Goal: Task Accomplishment & Management: Use online tool/utility

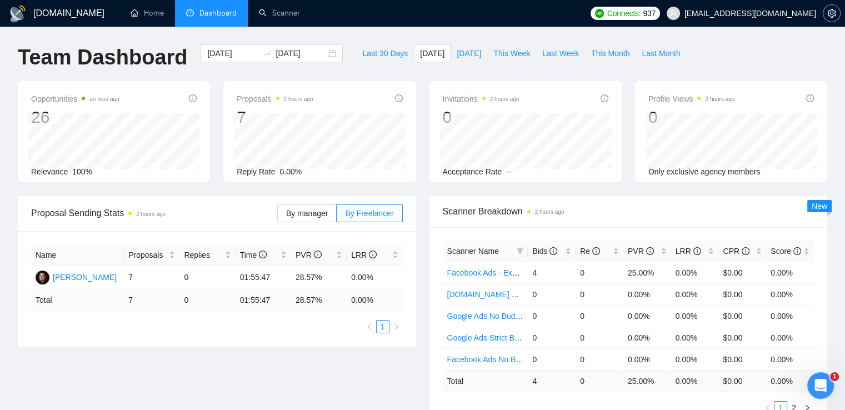
click at [824, 11] on span "setting" at bounding box center [831, 13] width 17 height 9
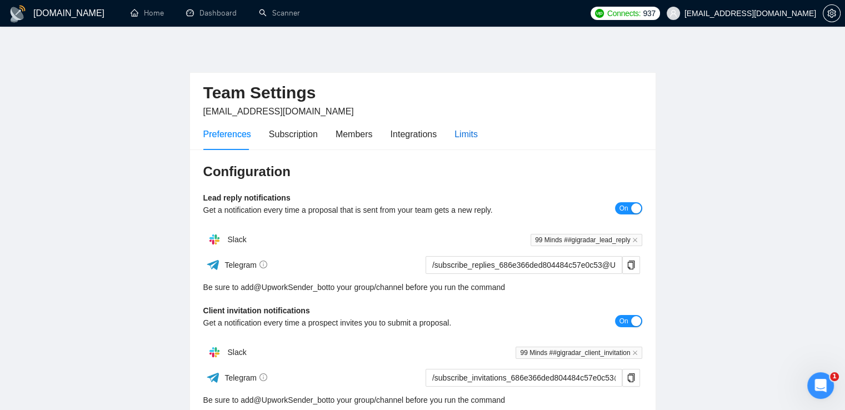
click at [466, 129] on div "Limits" at bounding box center [465, 134] width 23 height 14
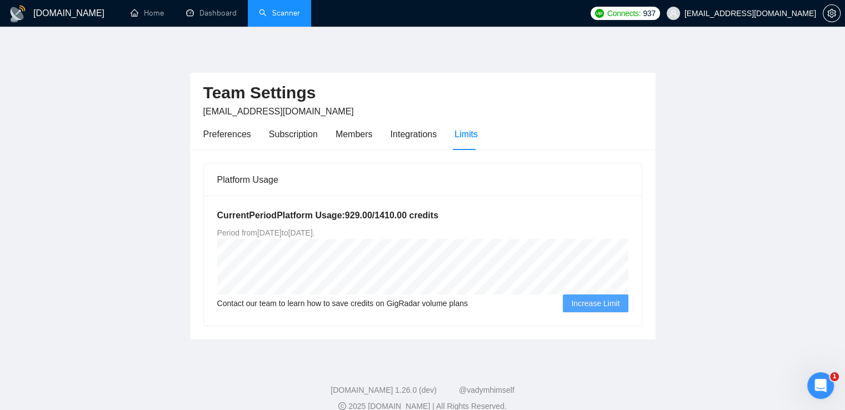
click at [271, 13] on link "Scanner" at bounding box center [279, 12] width 41 height 9
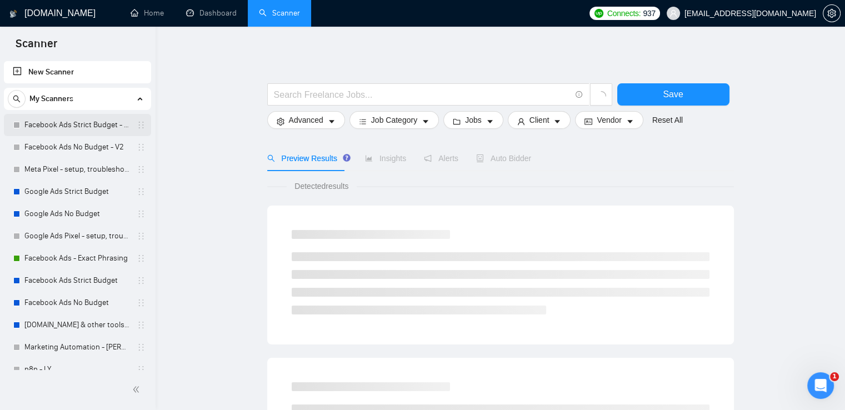
click at [67, 122] on link "Facebook Ads Strict Budget - V2" at bounding box center [77, 125] width 106 height 22
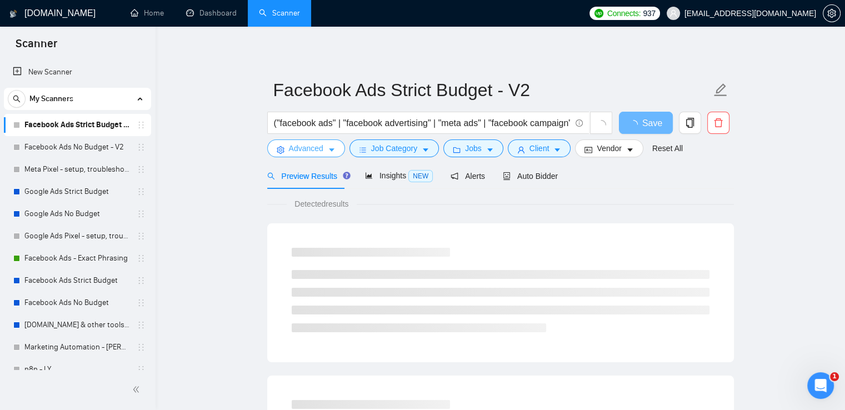
click at [309, 148] on span "Advanced" at bounding box center [306, 148] width 34 height 12
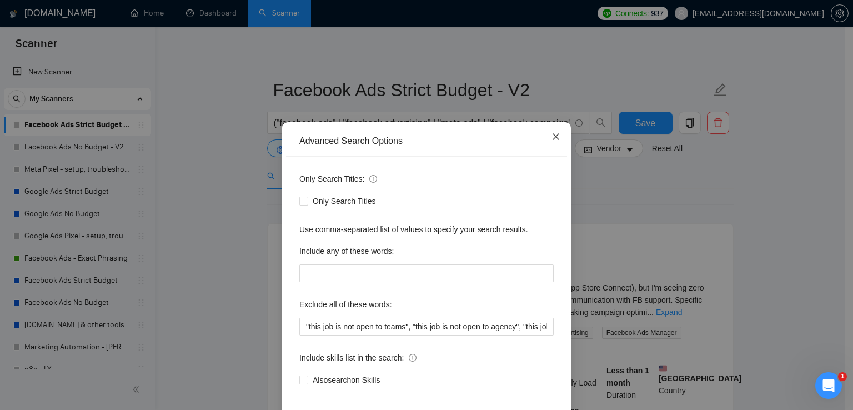
click at [552, 136] on icon "close" at bounding box center [556, 136] width 9 height 9
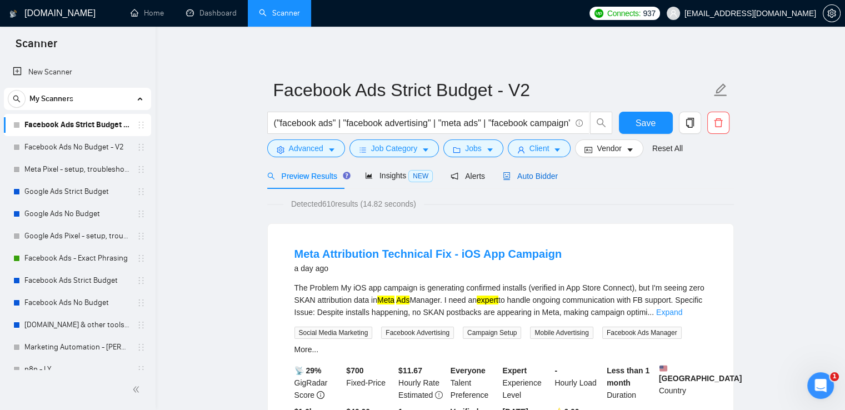
drag, startPoint x: 537, startPoint y: 173, endPoint x: 800, endPoint y: 143, distance: 264.5
click at [537, 173] on span "Auto Bidder" at bounding box center [530, 176] width 55 height 9
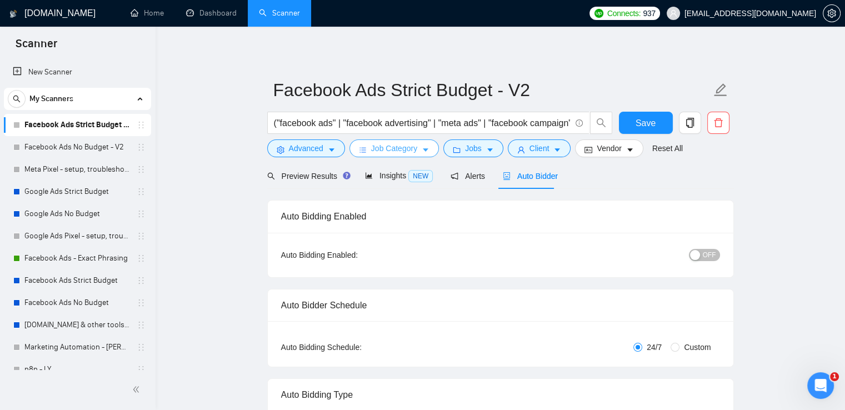
click at [396, 148] on span "Job Category" at bounding box center [394, 148] width 46 height 12
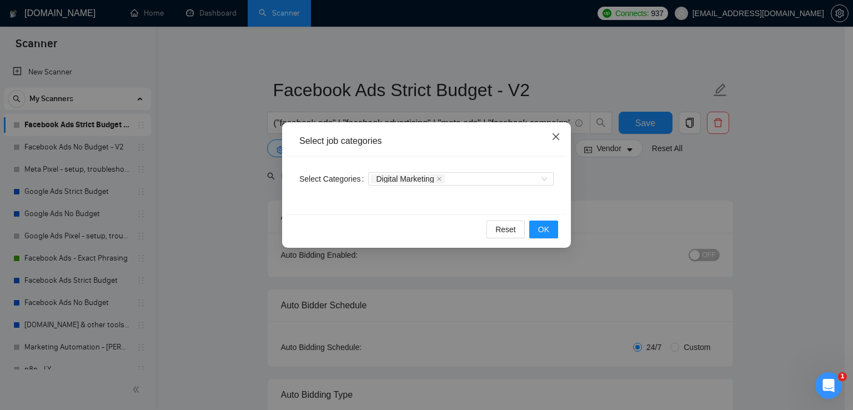
click at [554, 136] on icon "close" at bounding box center [556, 136] width 7 height 7
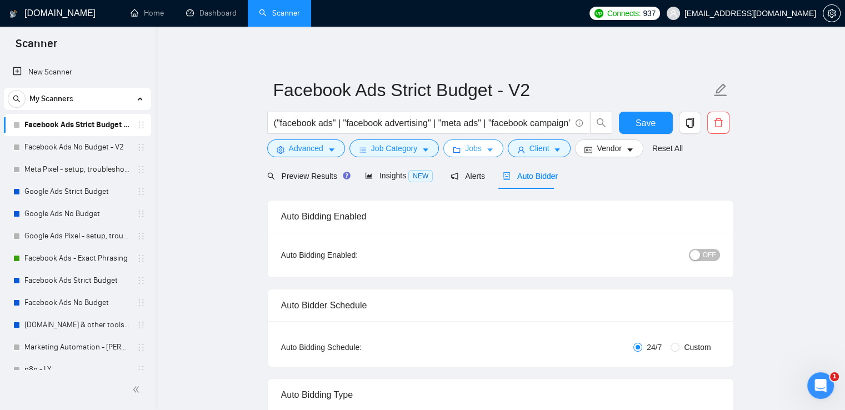
click at [487, 150] on icon "caret-down" at bounding box center [490, 150] width 6 height 3
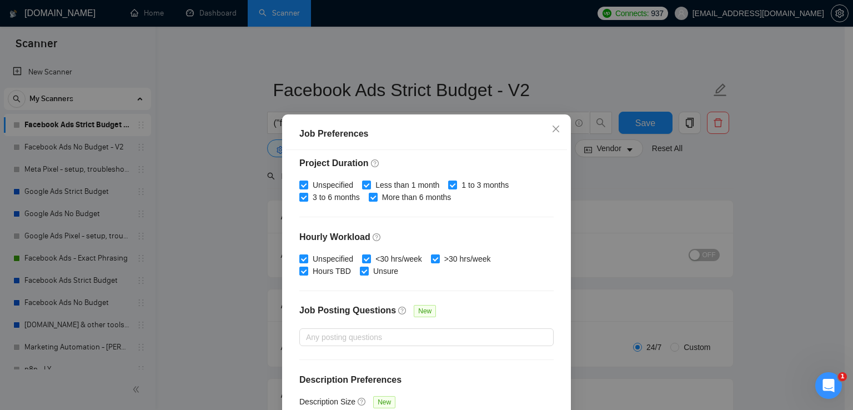
scroll to position [339, 0]
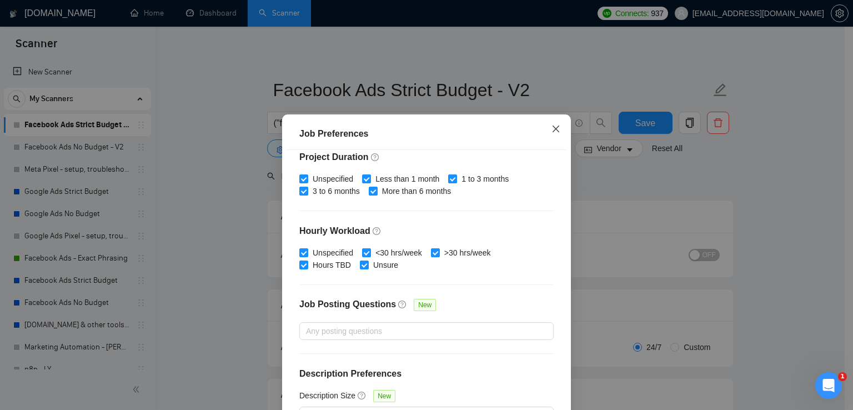
click at [553, 127] on icon "close" at bounding box center [556, 128] width 9 height 9
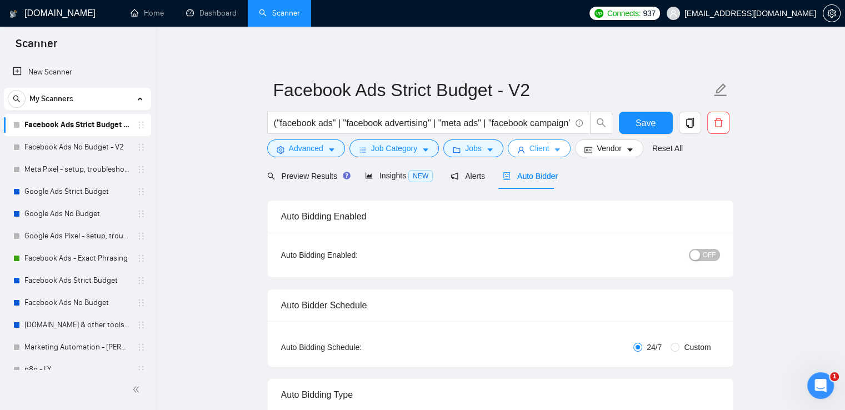
click at [539, 148] on span "Client" at bounding box center [539, 148] width 20 height 12
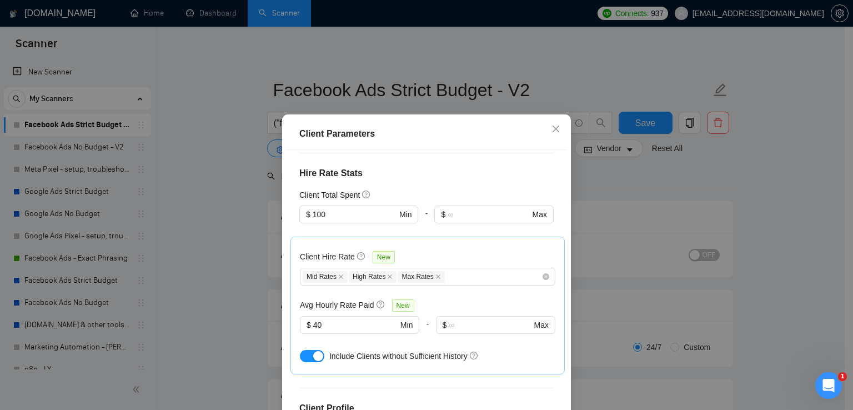
scroll to position [389, 0]
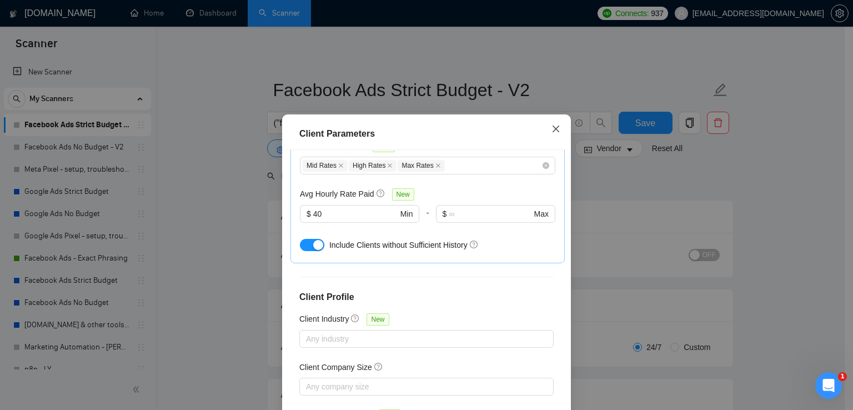
click at [555, 127] on icon "close" at bounding box center [556, 128] width 9 height 9
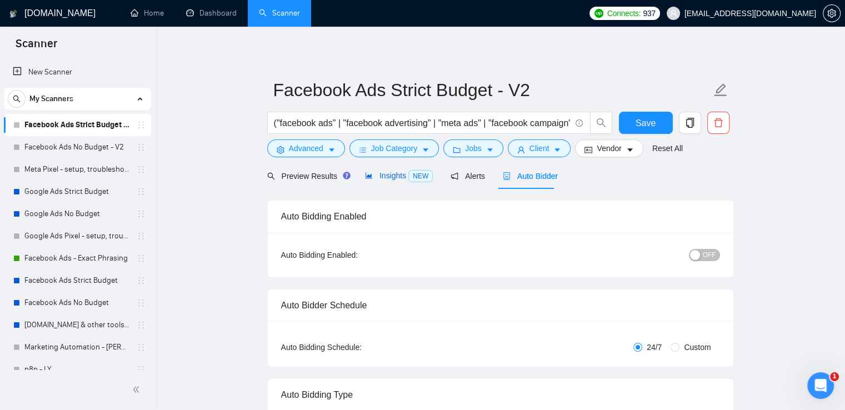
click at [386, 172] on span "Insights NEW" at bounding box center [399, 175] width 68 height 9
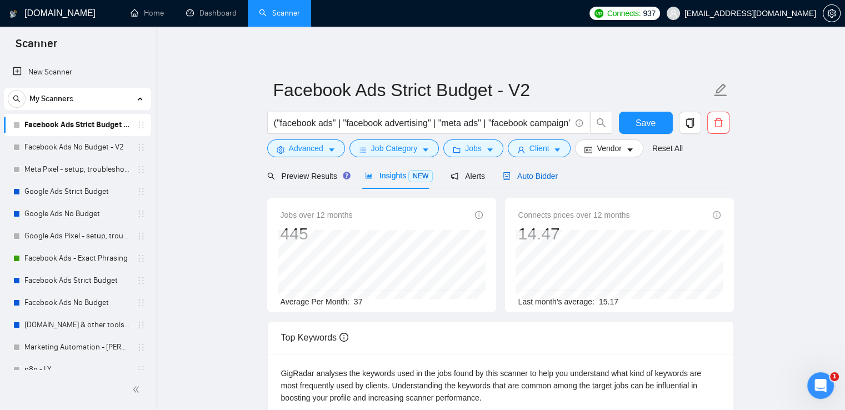
click at [517, 174] on span "Auto Bidder" at bounding box center [530, 176] width 55 height 9
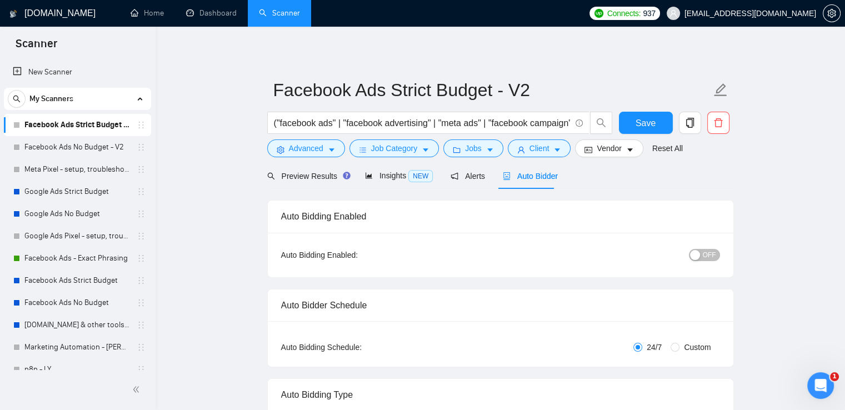
click at [709, 253] on span "OFF" at bounding box center [709, 255] width 13 height 12
click at [640, 124] on span "Save" at bounding box center [646, 123] width 20 height 14
click at [68, 146] on link "Facebook Ads No Budget - V2" at bounding box center [77, 147] width 106 height 22
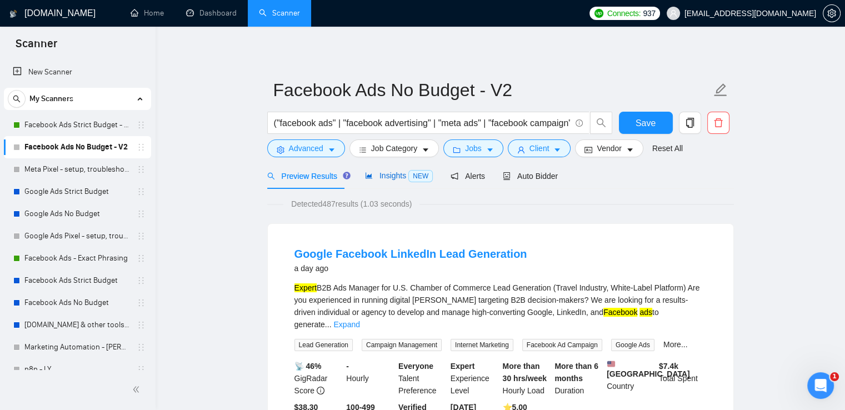
click at [389, 178] on span "Insights NEW" at bounding box center [399, 175] width 68 height 9
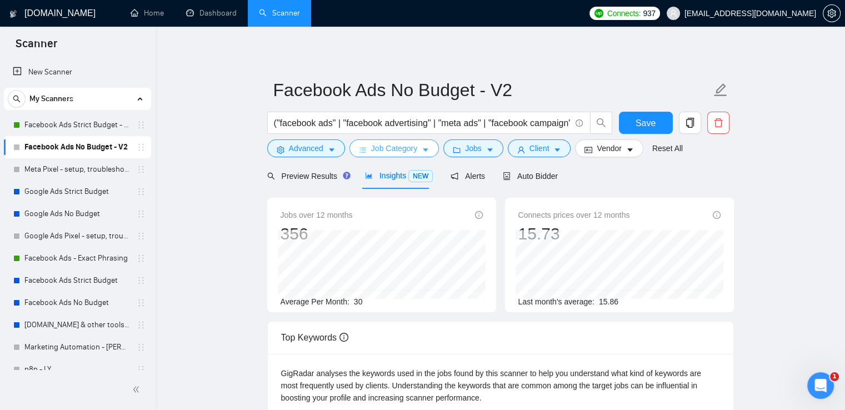
click at [404, 148] on span "Job Category" at bounding box center [394, 148] width 46 height 12
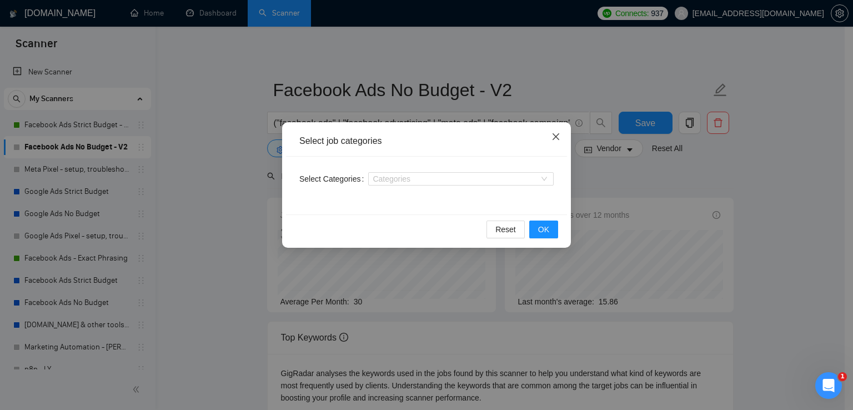
click at [555, 138] on icon "close" at bounding box center [556, 136] width 7 height 7
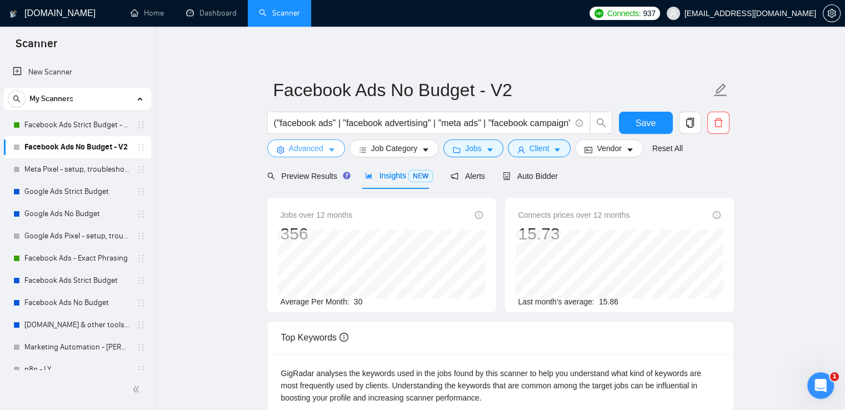
click at [297, 143] on span "Advanced" at bounding box center [306, 148] width 34 height 12
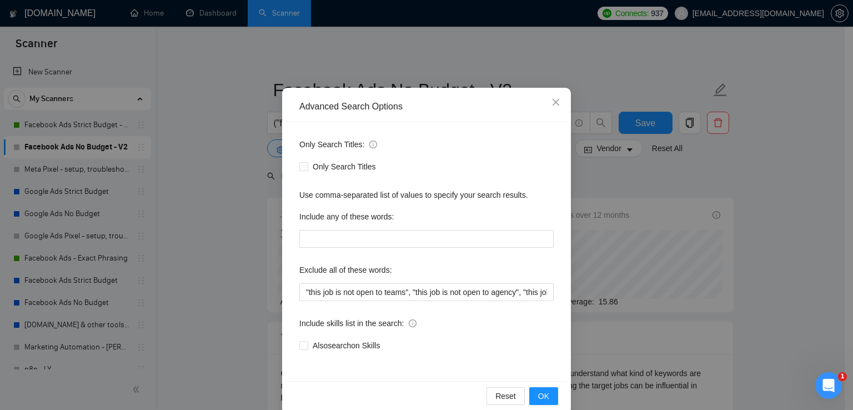
scroll to position [52, 0]
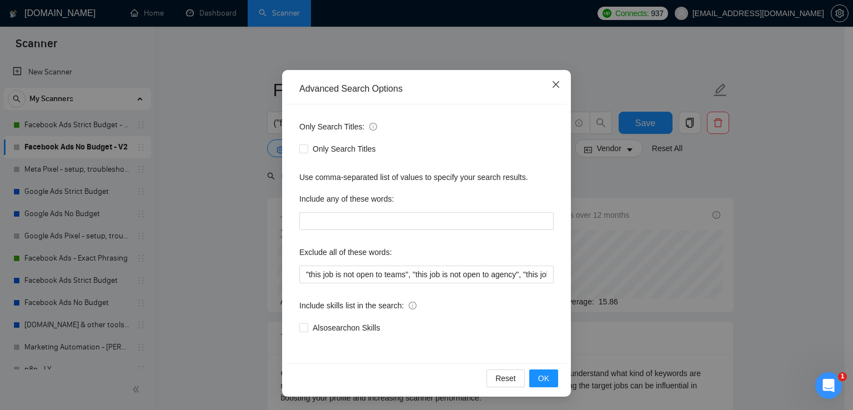
click at [552, 85] on icon "close" at bounding box center [556, 84] width 9 height 9
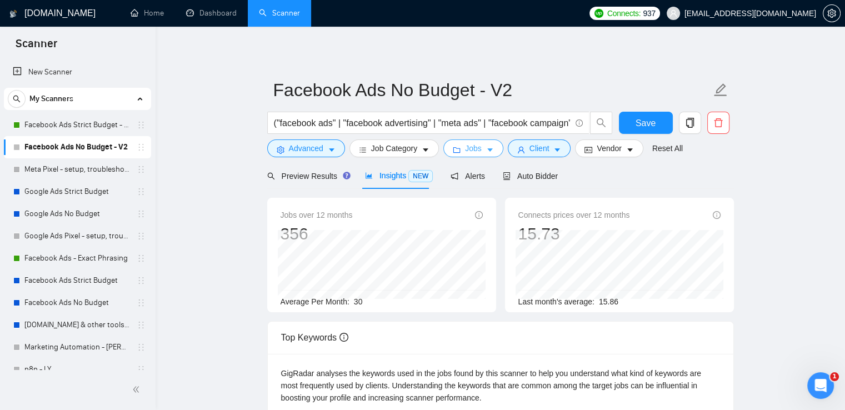
click at [472, 149] on span "Jobs" at bounding box center [473, 148] width 17 height 12
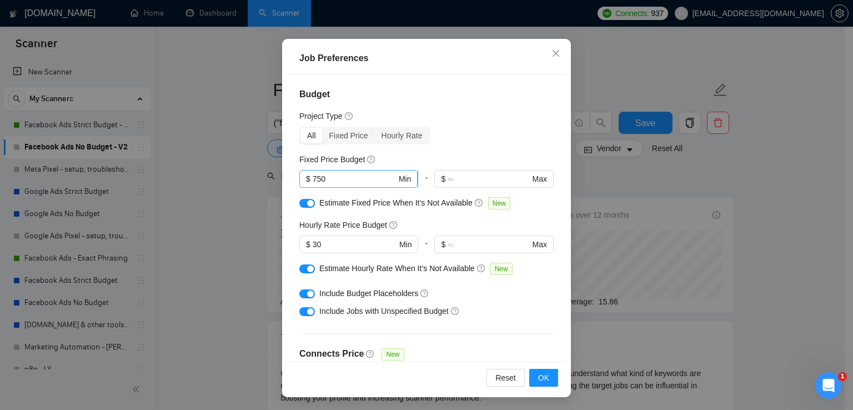
click at [326, 176] on input "750" at bounding box center [355, 179] width 84 height 12
type input "500"
click at [538, 374] on span "OK" at bounding box center [543, 378] width 11 height 12
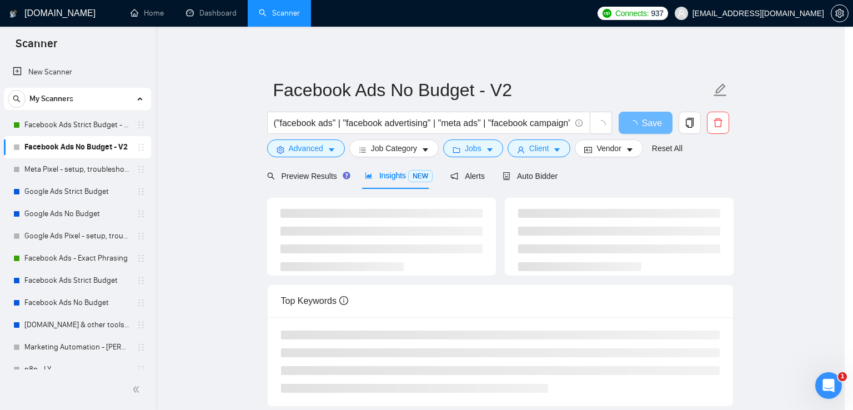
scroll to position [28, 0]
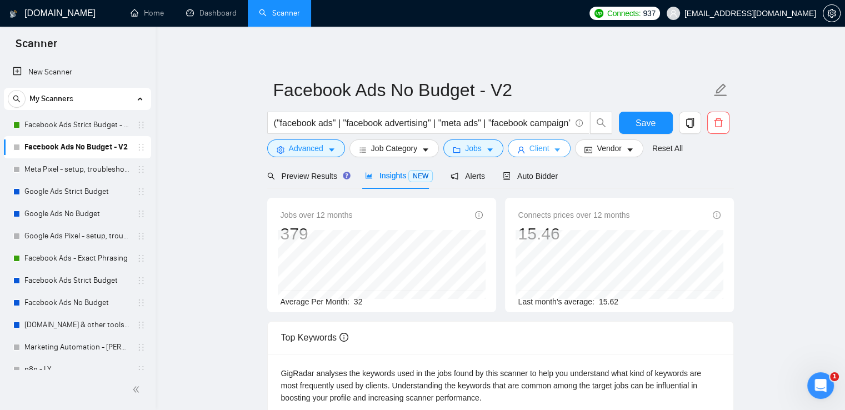
click at [535, 146] on span "Client" at bounding box center [539, 148] width 20 height 12
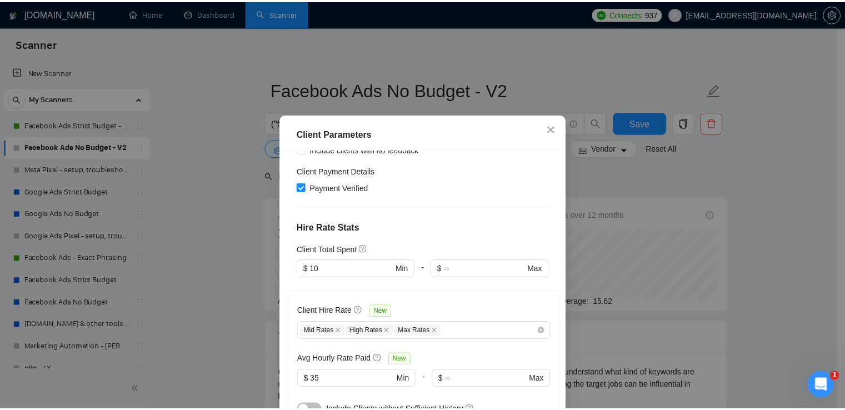
scroll to position [222, 0]
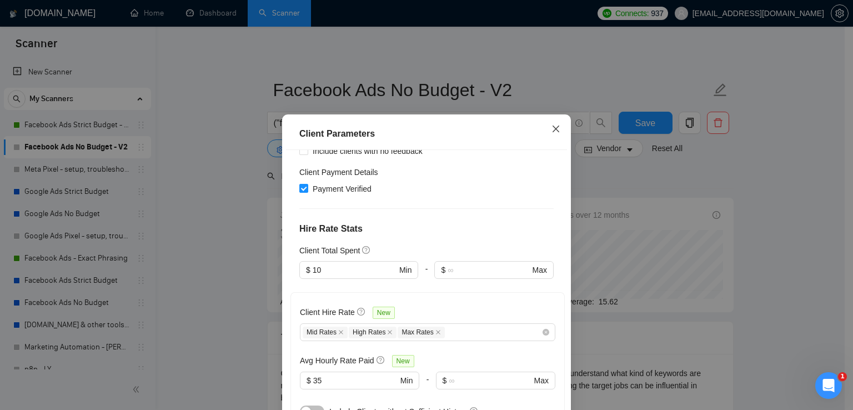
click at [553, 125] on icon "close" at bounding box center [556, 128] width 9 height 9
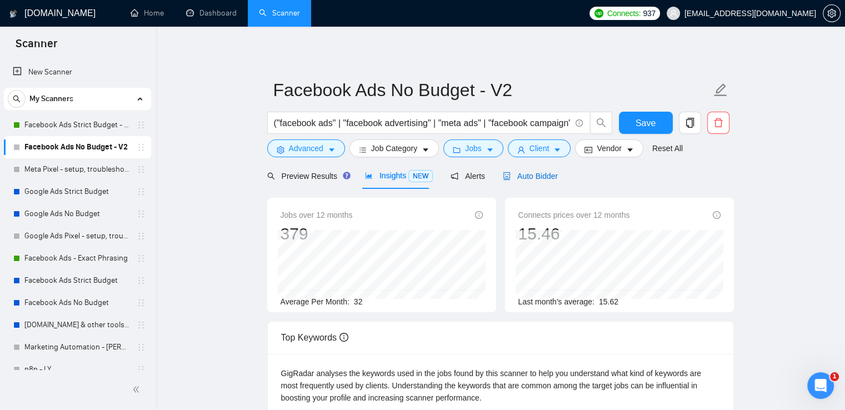
click at [545, 174] on span "Auto Bidder" at bounding box center [530, 176] width 55 height 9
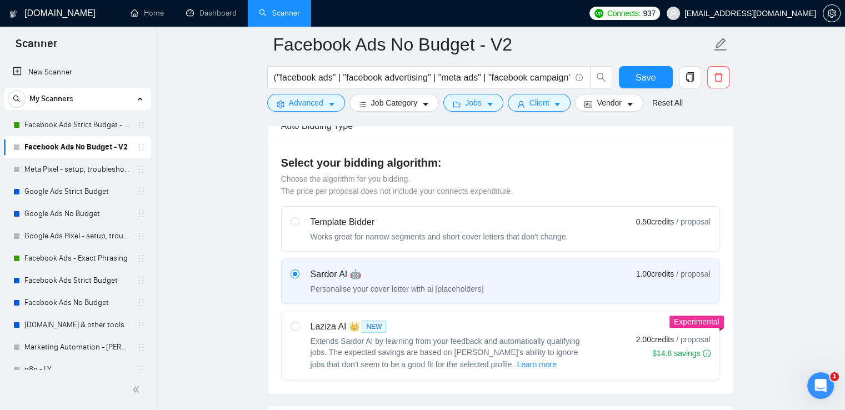
scroll to position [111, 0]
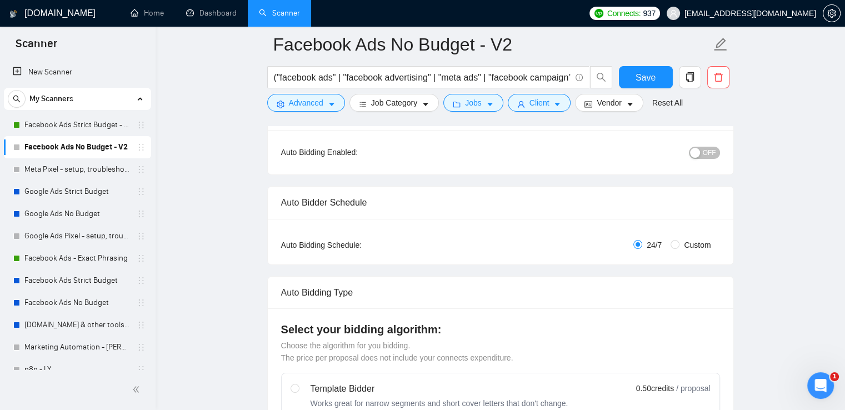
click at [711, 149] on span "OFF" at bounding box center [709, 153] width 13 height 12
click at [638, 72] on span "Save" at bounding box center [646, 78] width 20 height 14
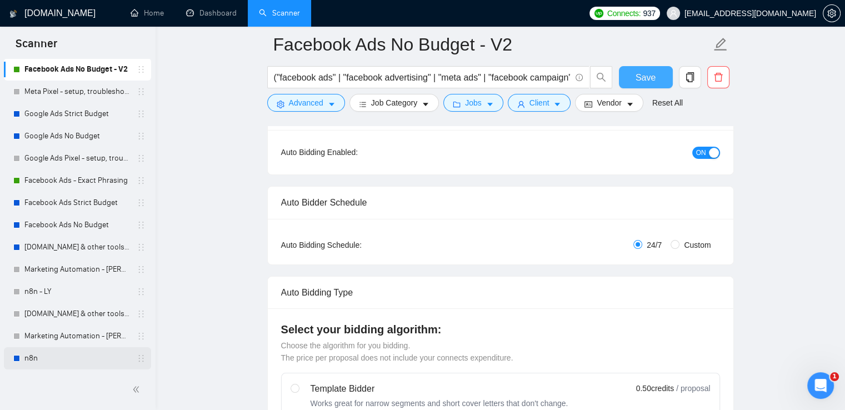
scroll to position [0, 0]
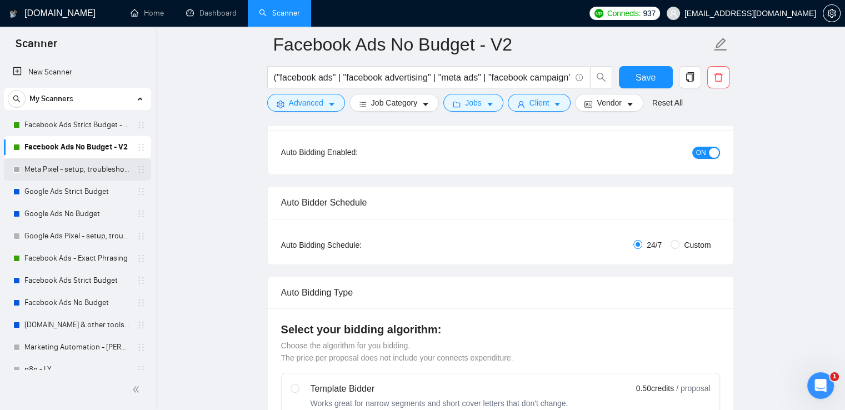
click at [62, 167] on link "Meta Pixel - setup, troubleshooting, tracking" at bounding box center [77, 169] width 106 height 22
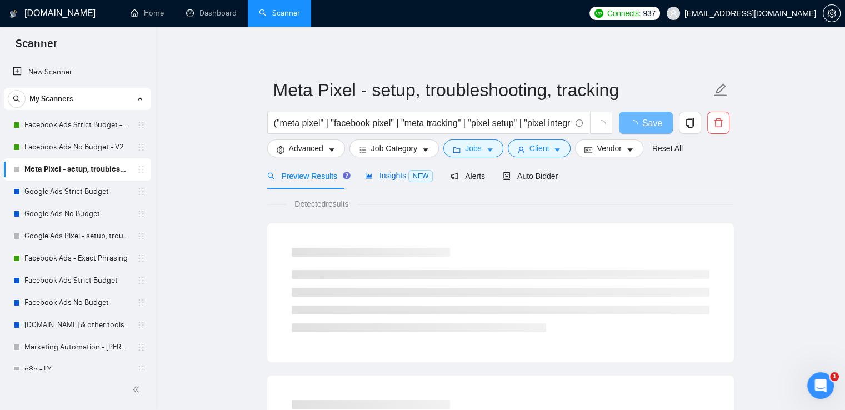
click at [384, 176] on span "Insights NEW" at bounding box center [399, 175] width 68 height 9
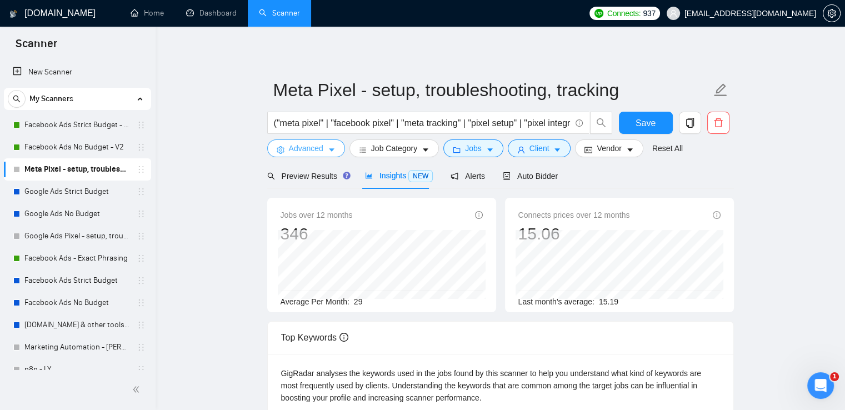
click at [298, 144] on span "Advanced" at bounding box center [306, 148] width 34 height 12
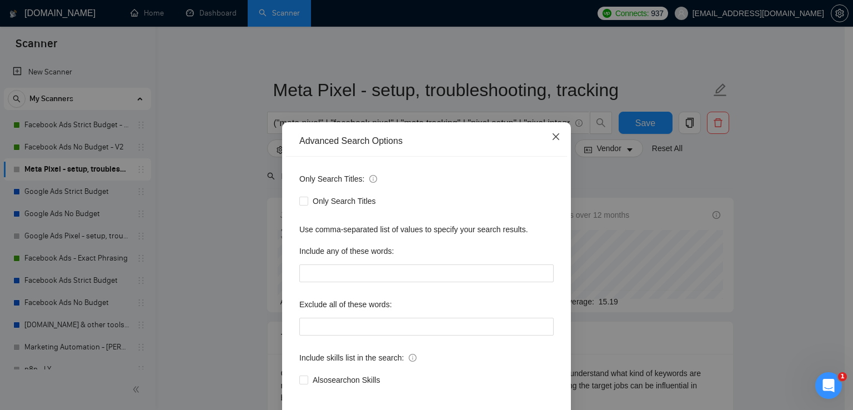
click at [552, 134] on icon "close" at bounding box center [556, 136] width 9 height 9
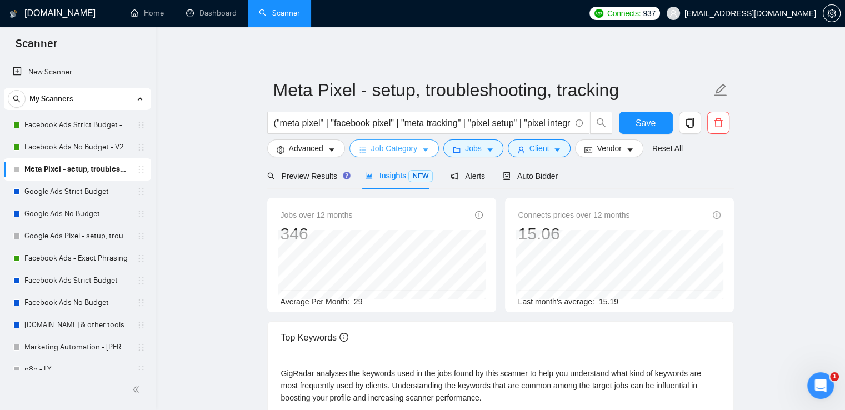
click at [404, 150] on span "Job Category" at bounding box center [394, 148] width 46 height 12
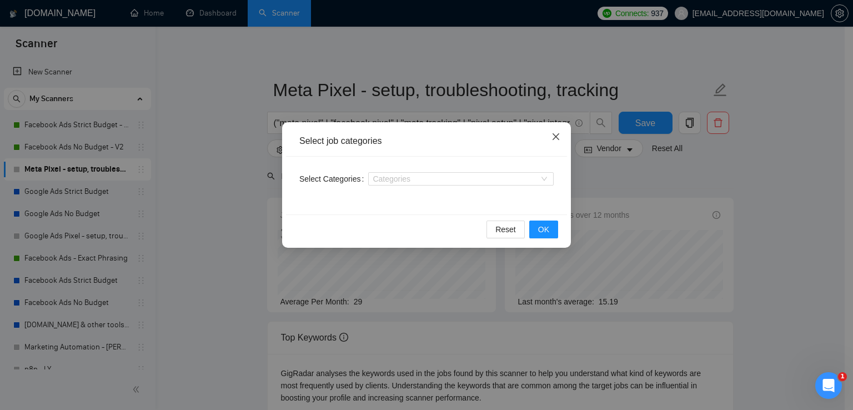
click at [559, 136] on icon "close" at bounding box center [556, 136] width 9 height 9
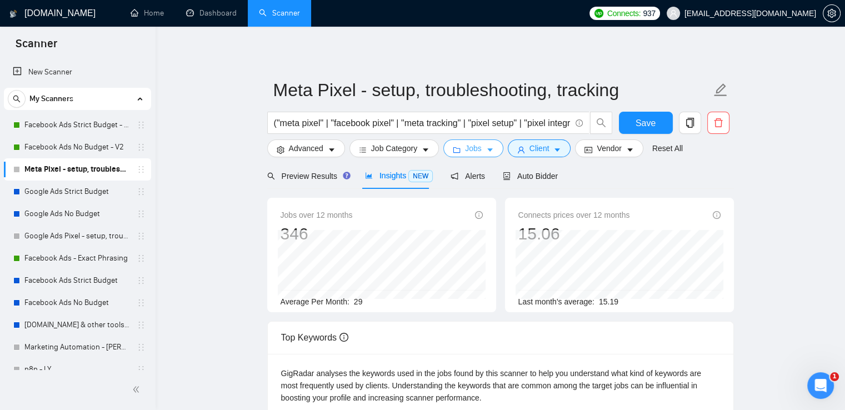
click at [486, 145] on button "Jobs" at bounding box center [473, 148] width 60 height 18
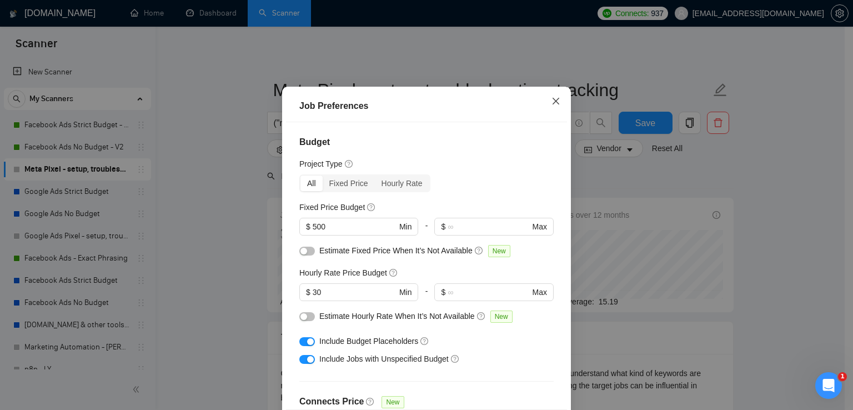
click at [552, 106] on icon "close" at bounding box center [556, 101] width 9 height 9
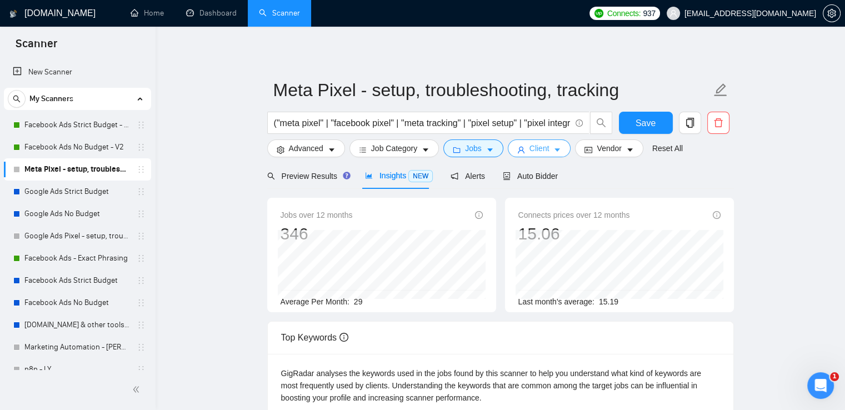
click at [520, 149] on icon "user" at bounding box center [521, 150] width 8 height 8
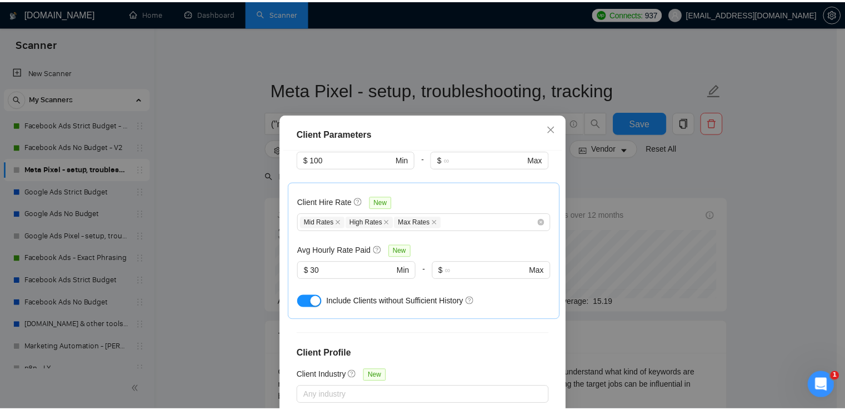
scroll to position [333, 0]
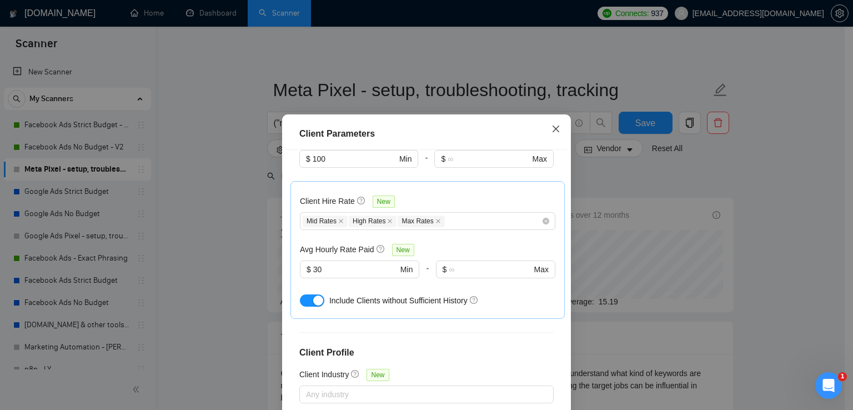
click at [552, 128] on icon "close" at bounding box center [556, 128] width 9 height 9
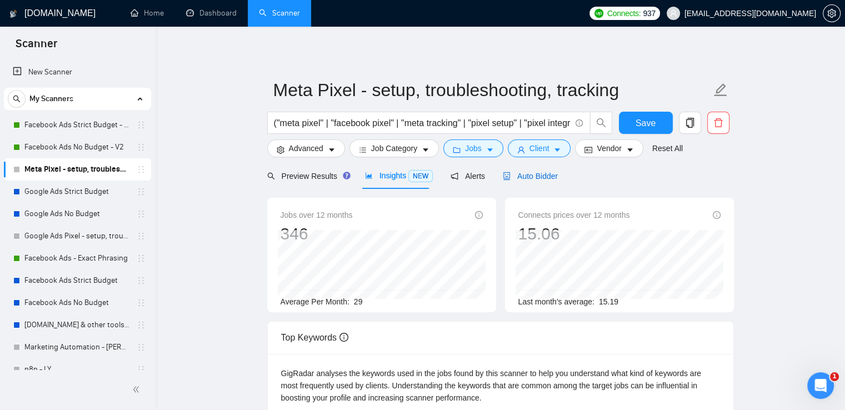
click at [534, 176] on span "Auto Bidder" at bounding box center [530, 176] width 55 height 9
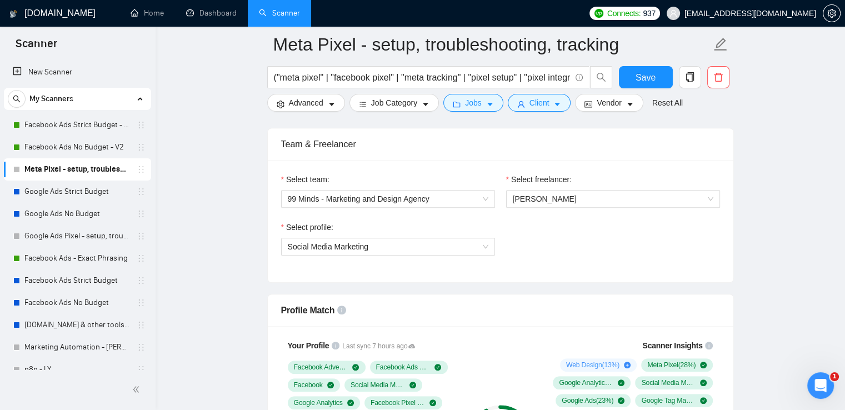
scroll to position [667, 0]
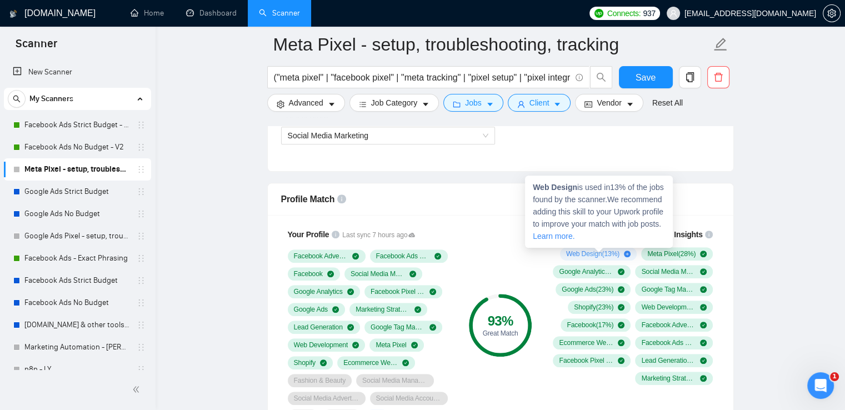
click at [531, 187] on div "Web Design is used in 13 % of the jobs found by the scanner. We recommend addin…" at bounding box center [599, 212] width 148 height 72
drag, startPoint x: 534, startPoint y: 187, endPoint x: 575, endPoint y: 188, distance: 40.6
click at [575, 188] on strong "Web Design" at bounding box center [555, 187] width 44 height 9
copy strong "Web Design"
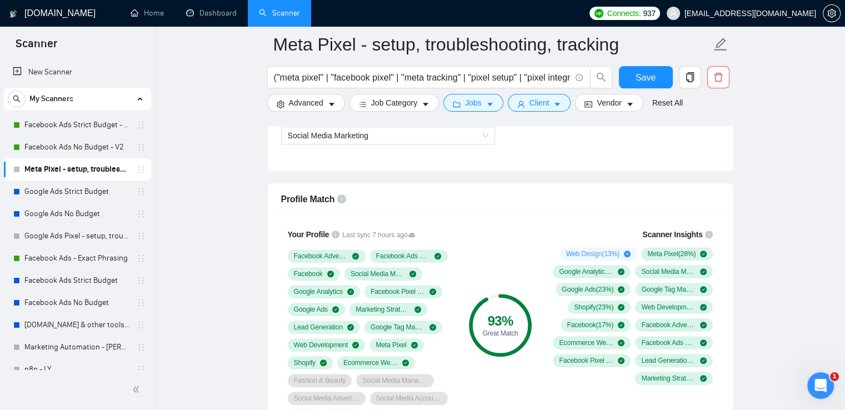
click at [703, 197] on div "Profile Match" at bounding box center [500, 199] width 439 height 32
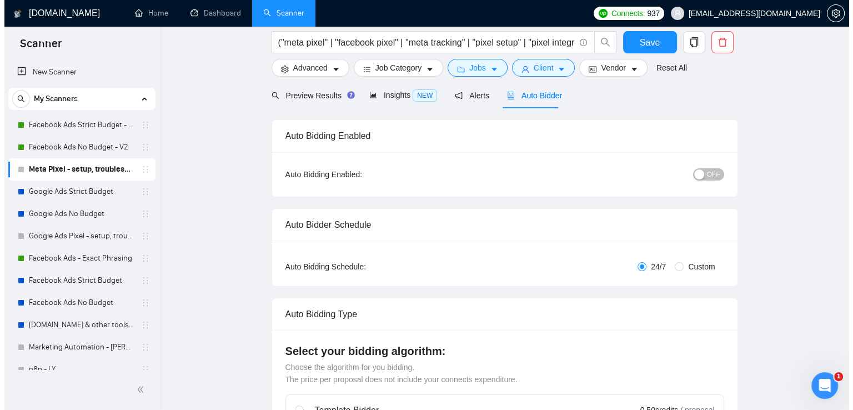
scroll to position [0, 0]
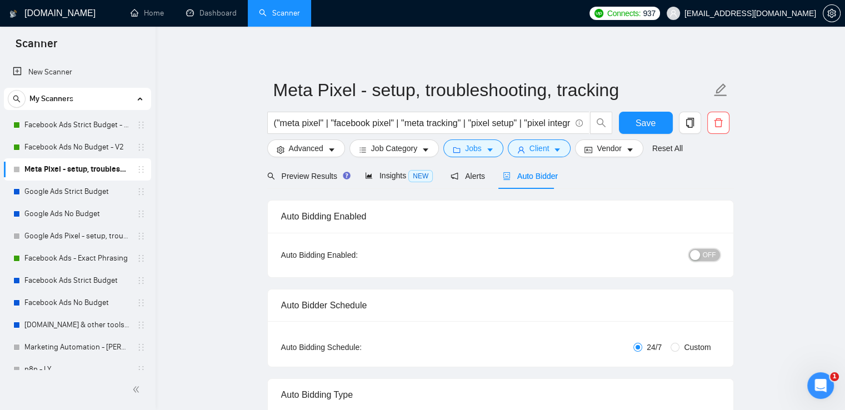
click at [713, 253] on span "OFF" at bounding box center [709, 255] width 13 height 12
click at [641, 121] on div "Reset all filters" at bounding box center [663, 127] width 60 height 19
click at [636, 120] on span "Save" at bounding box center [646, 123] width 20 height 14
click at [93, 192] on link "Google Ads Strict Budget" at bounding box center [77, 192] width 106 height 22
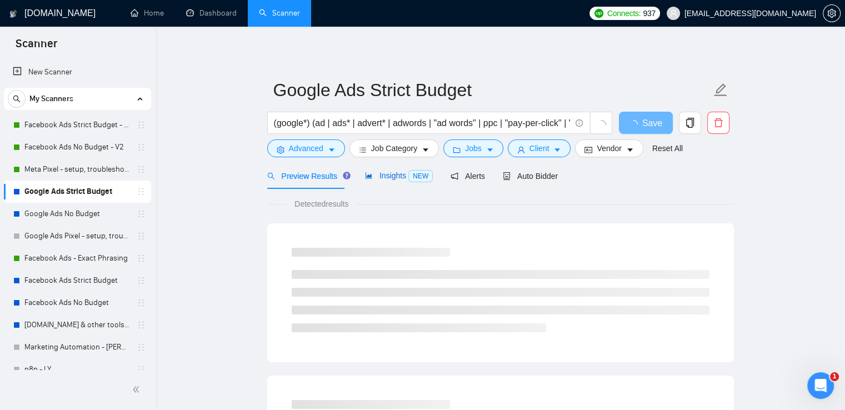
click at [393, 179] on span "Insights NEW" at bounding box center [399, 175] width 68 height 9
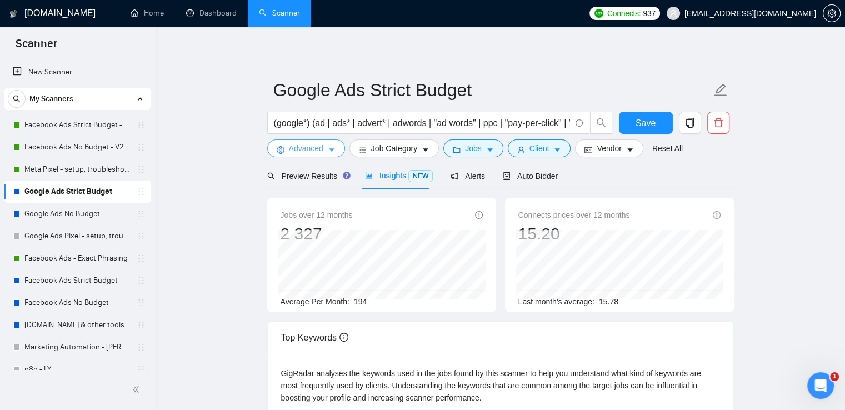
click at [305, 149] on span "Advanced" at bounding box center [306, 148] width 34 height 12
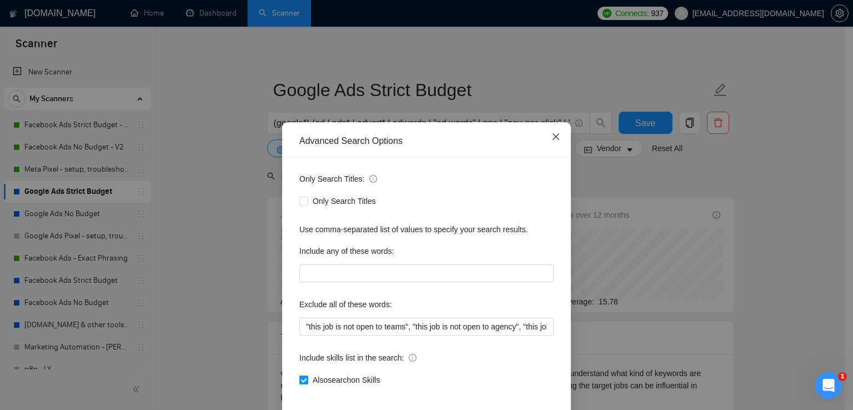
click at [558, 137] on span "Close" at bounding box center [556, 137] width 30 height 30
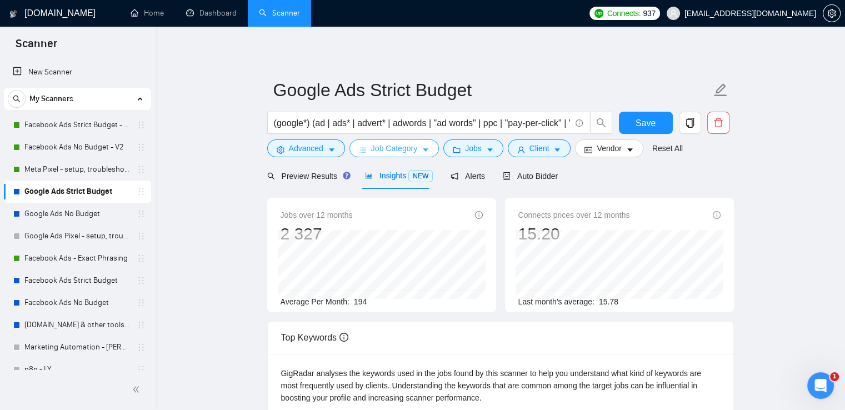
click at [385, 152] on span "Job Category" at bounding box center [394, 148] width 46 height 12
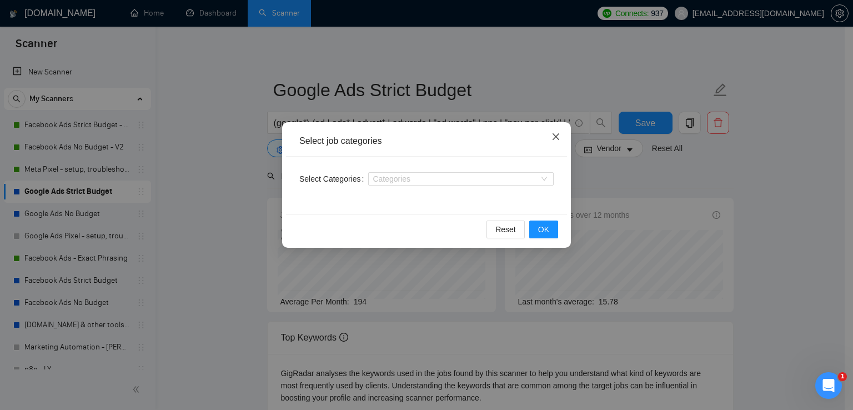
click at [558, 141] on icon "close" at bounding box center [556, 136] width 9 height 9
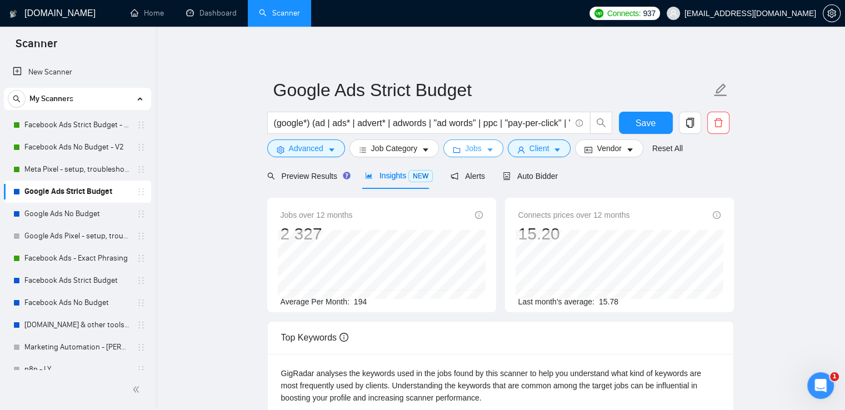
click at [487, 144] on button "Jobs" at bounding box center [473, 148] width 60 height 18
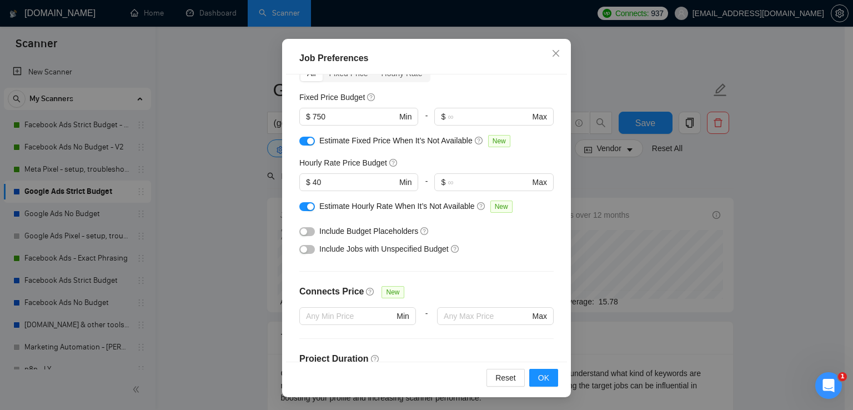
scroll to position [62, 0]
click at [552, 54] on icon "close" at bounding box center [556, 53] width 9 height 9
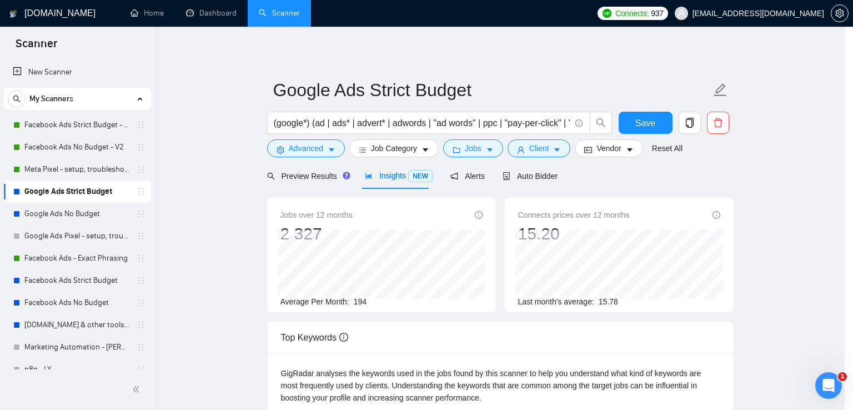
scroll to position [28, 0]
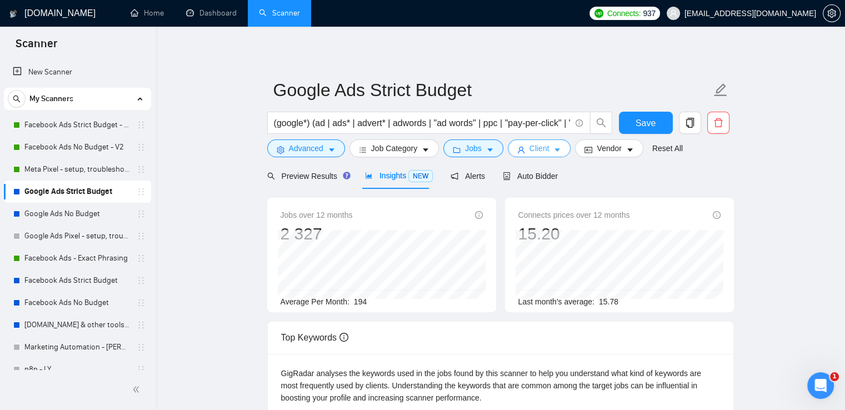
click at [534, 152] on span "Client" at bounding box center [539, 148] width 20 height 12
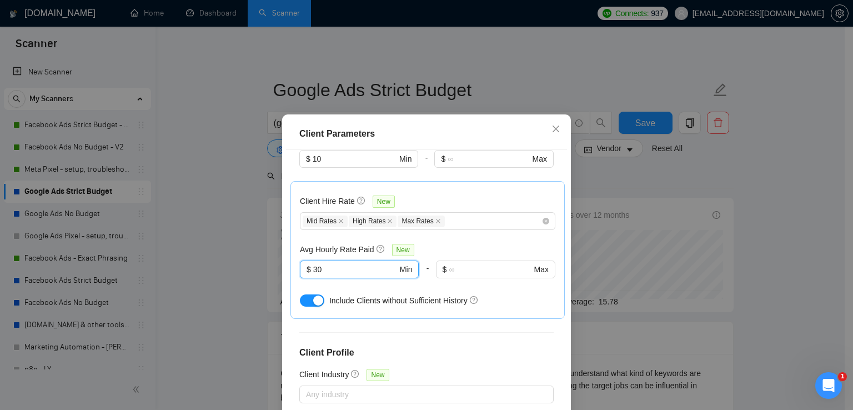
click at [339, 263] on input "30" at bounding box center [355, 269] width 84 height 12
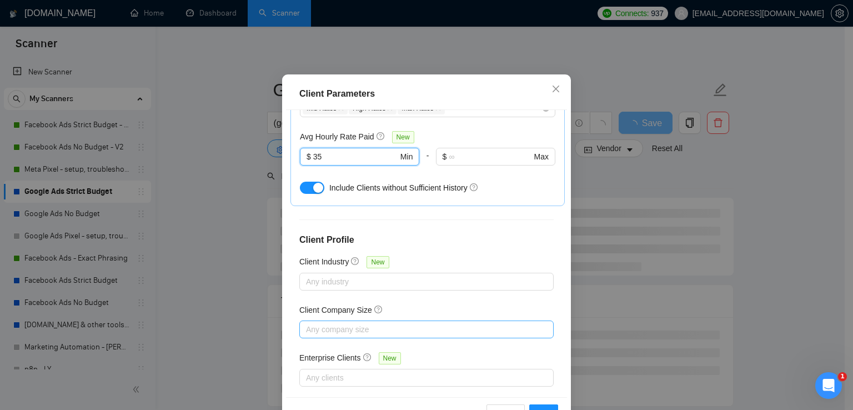
scroll to position [76, 0]
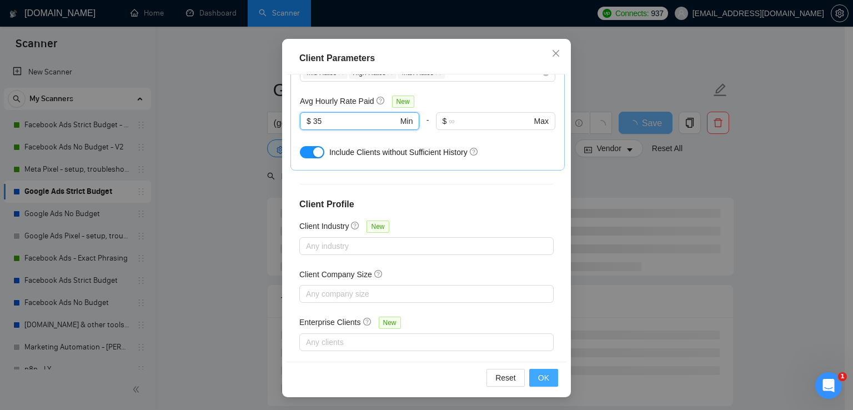
type input "35"
click at [539, 377] on span "OK" at bounding box center [543, 378] width 11 height 12
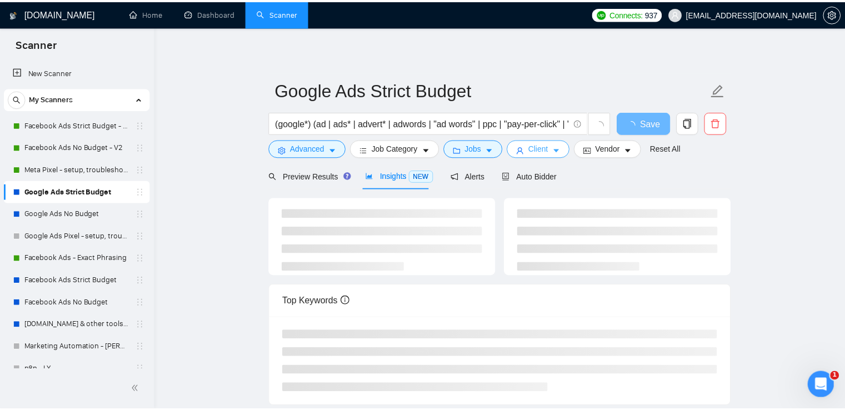
scroll to position [0, 0]
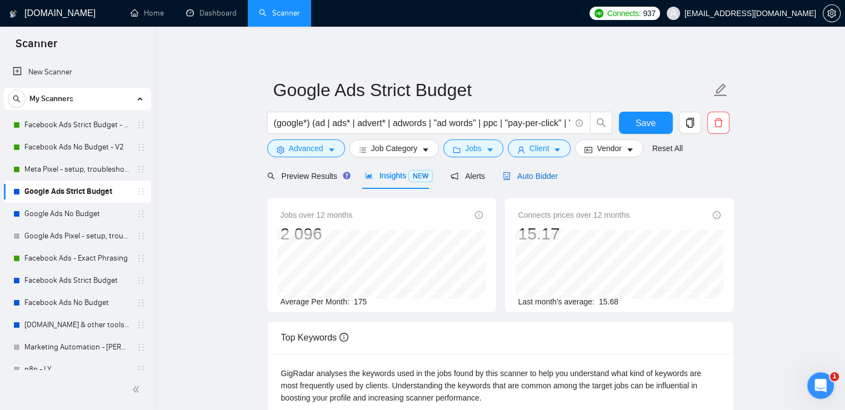
click at [537, 179] on span "Auto Bidder" at bounding box center [530, 176] width 55 height 9
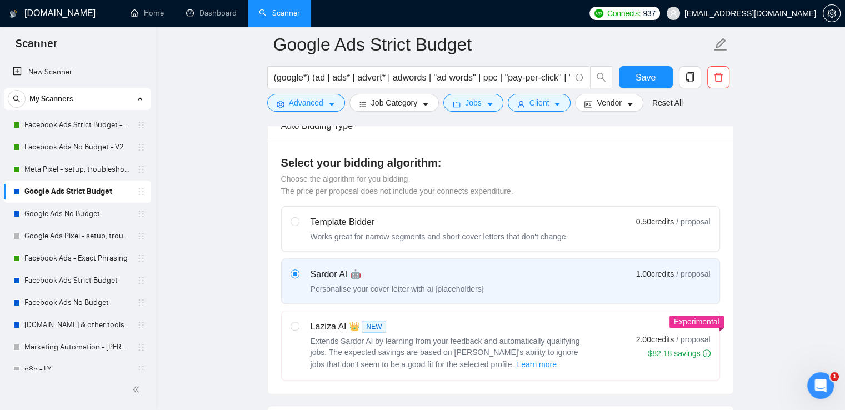
scroll to position [111, 0]
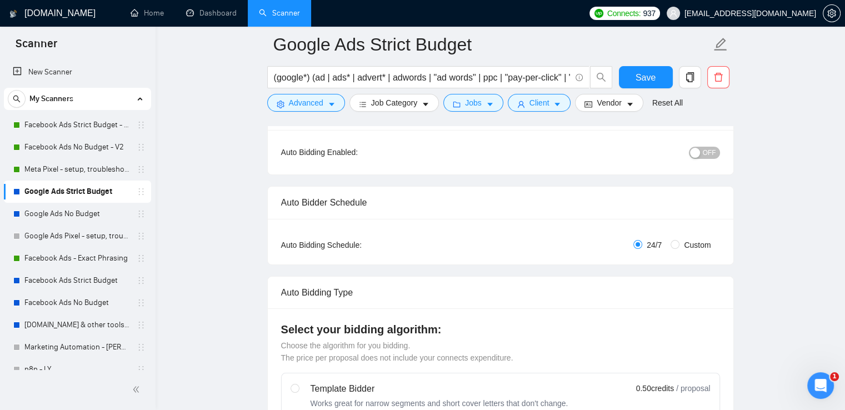
click at [717, 152] on button "OFF" at bounding box center [704, 153] width 31 height 12
click at [657, 73] on button "Save" at bounding box center [646, 77] width 54 height 22
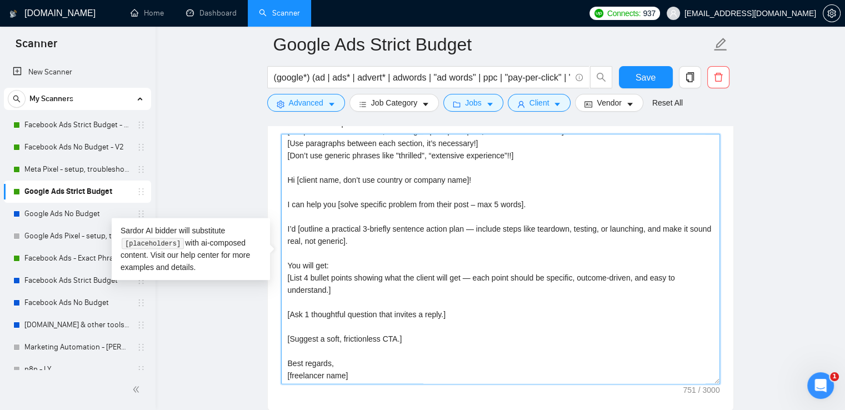
scroll to position [0, 0]
